Goal: Ask a question: Seek information or help from site administrators or community

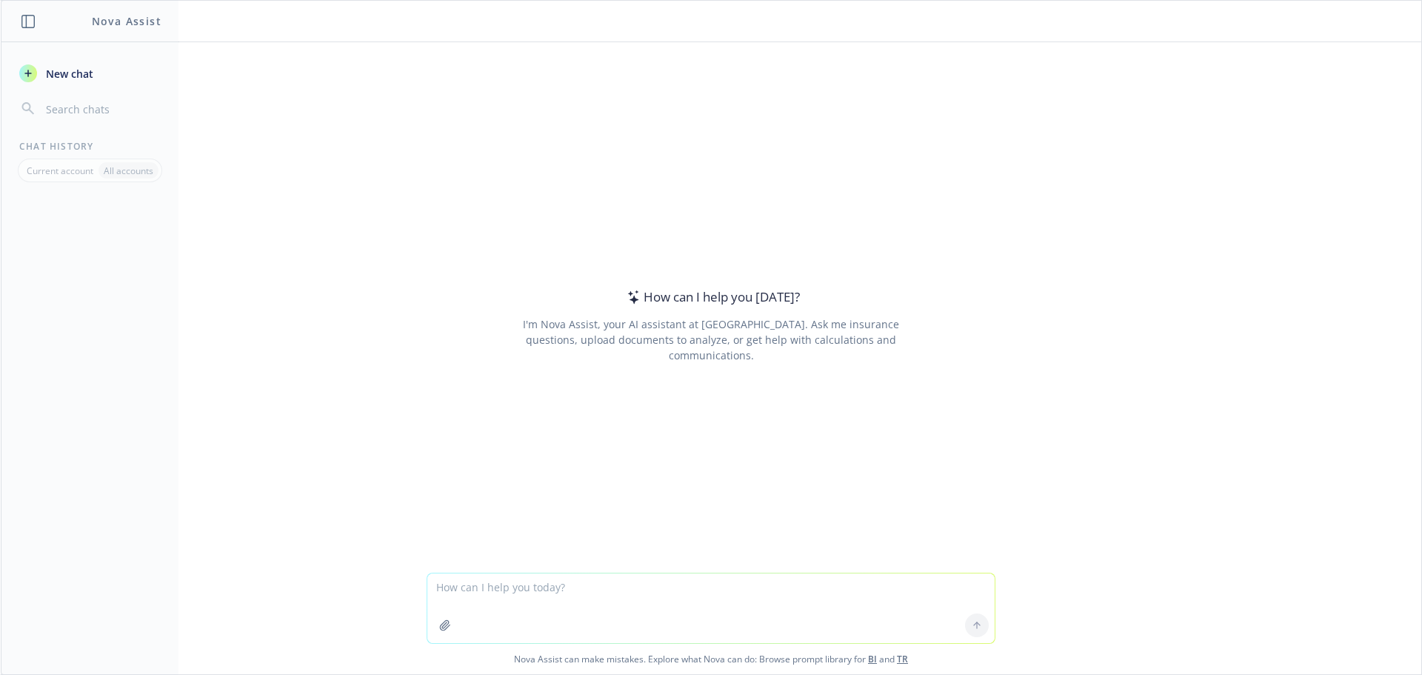
click at [442, 624] on icon "button" at bounding box center [445, 625] width 10 height 10
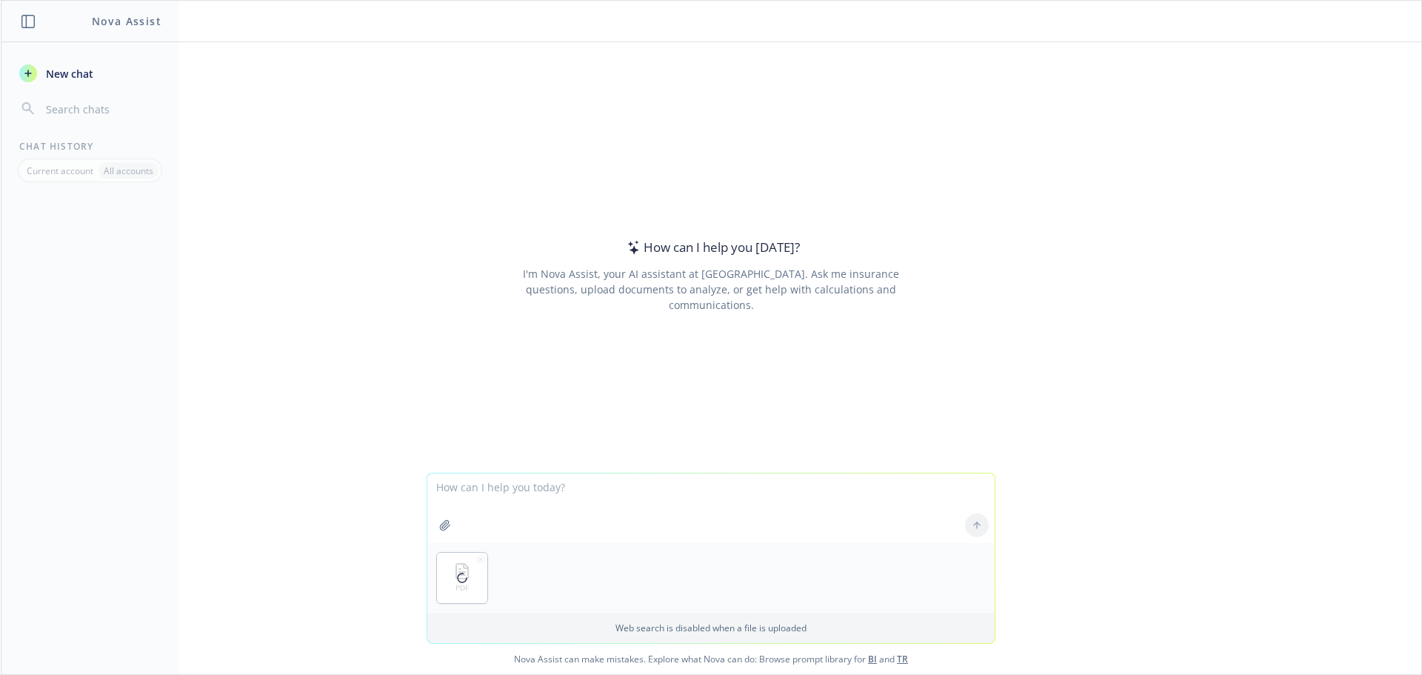
click at [493, 497] on textarea at bounding box center [710, 508] width 567 height 70
type textarea "What is the extended replacement cost value on this policy?"
